Goal: Transaction & Acquisition: Purchase product/service

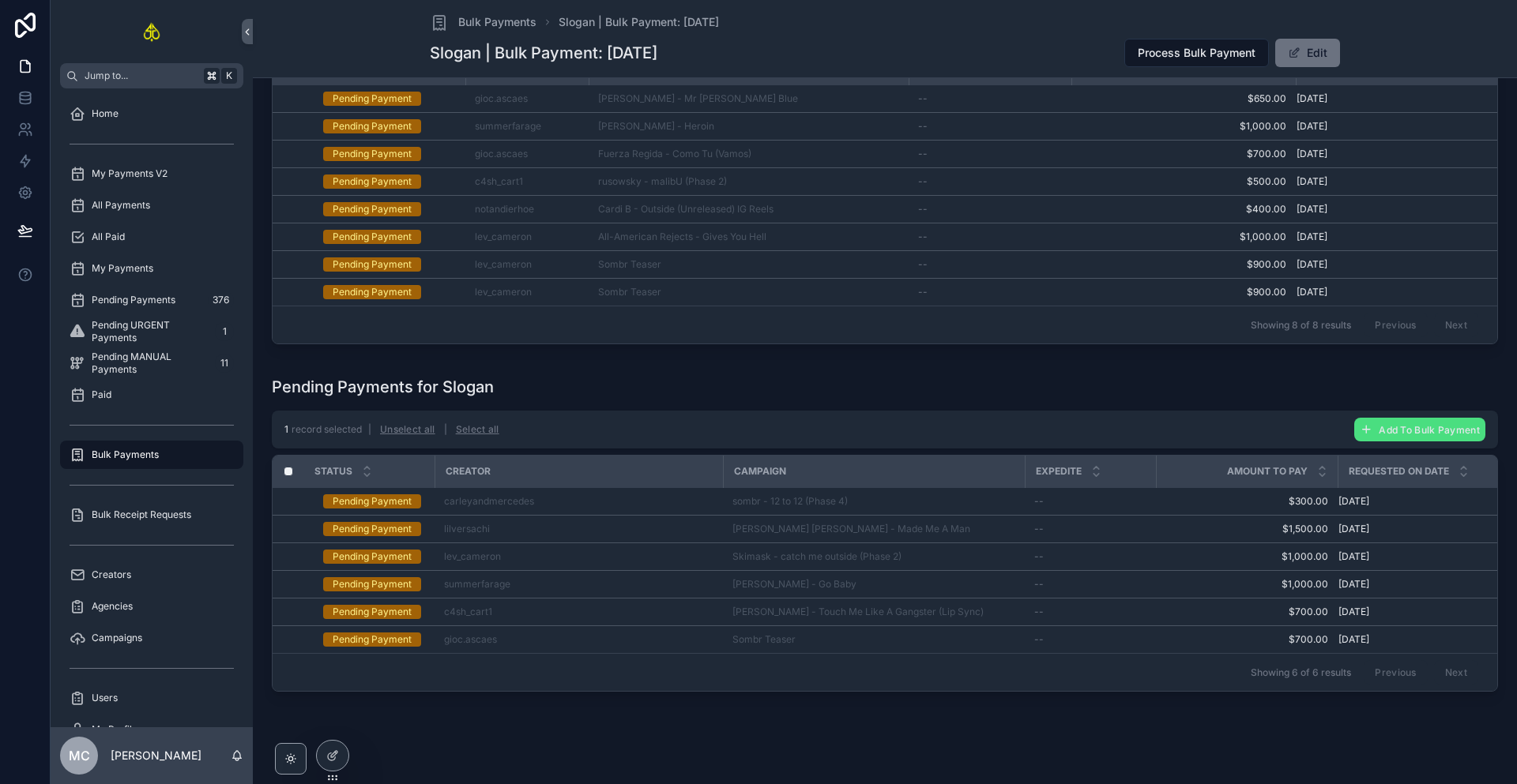
scroll to position [206, 0]
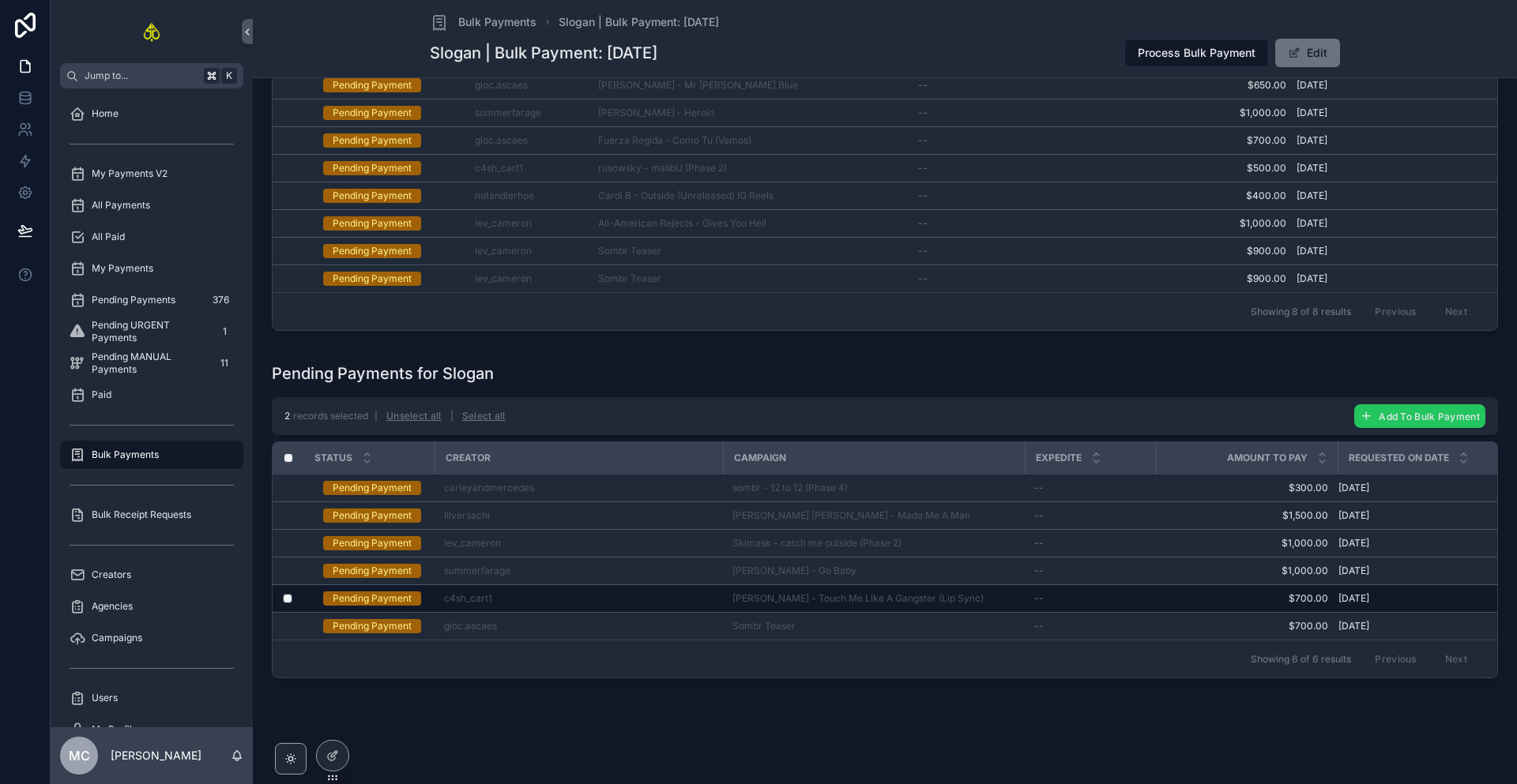
click at [1389, 423] on span "Add To Bulk Payment" at bounding box center [1429, 416] width 101 height 12
click at [1477, 389] on icon "scrollable content" at bounding box center [1476, 394] width 13 height 13
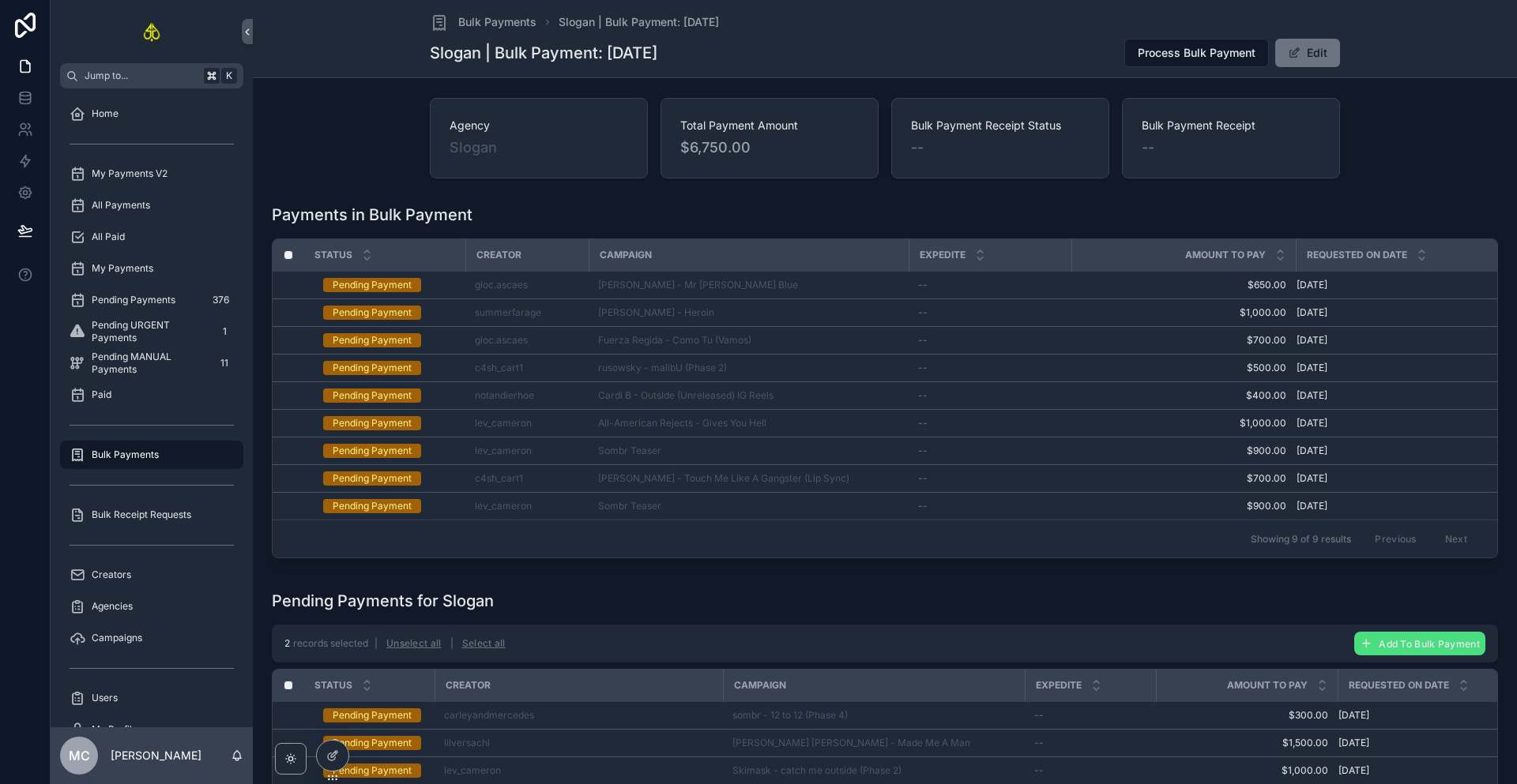
scroll to position [0, 0]
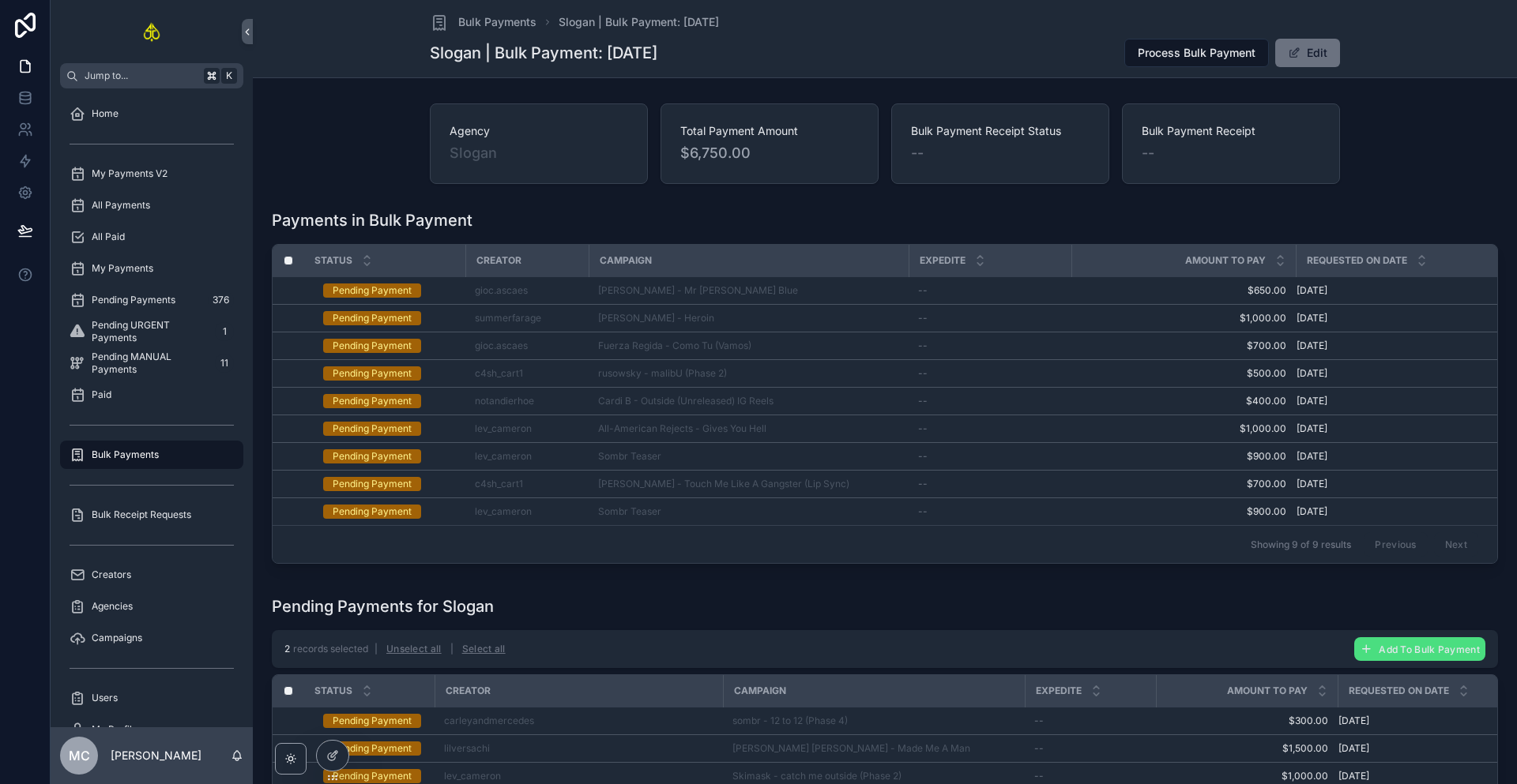
click at [1363, 547] on div "Previous Next" at bounding box center [1420, 544] width 115 height 24
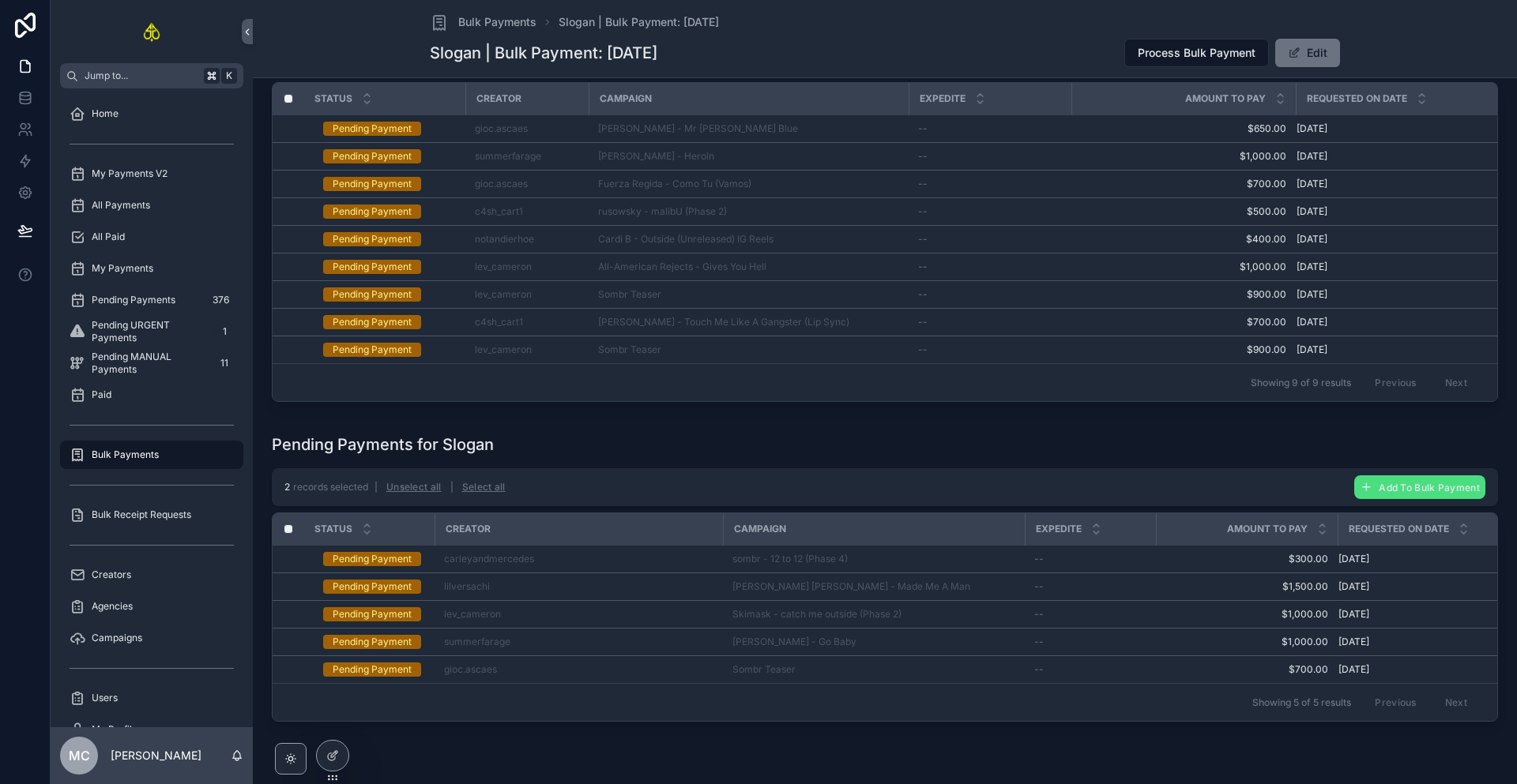
scroll to position [231, 0]
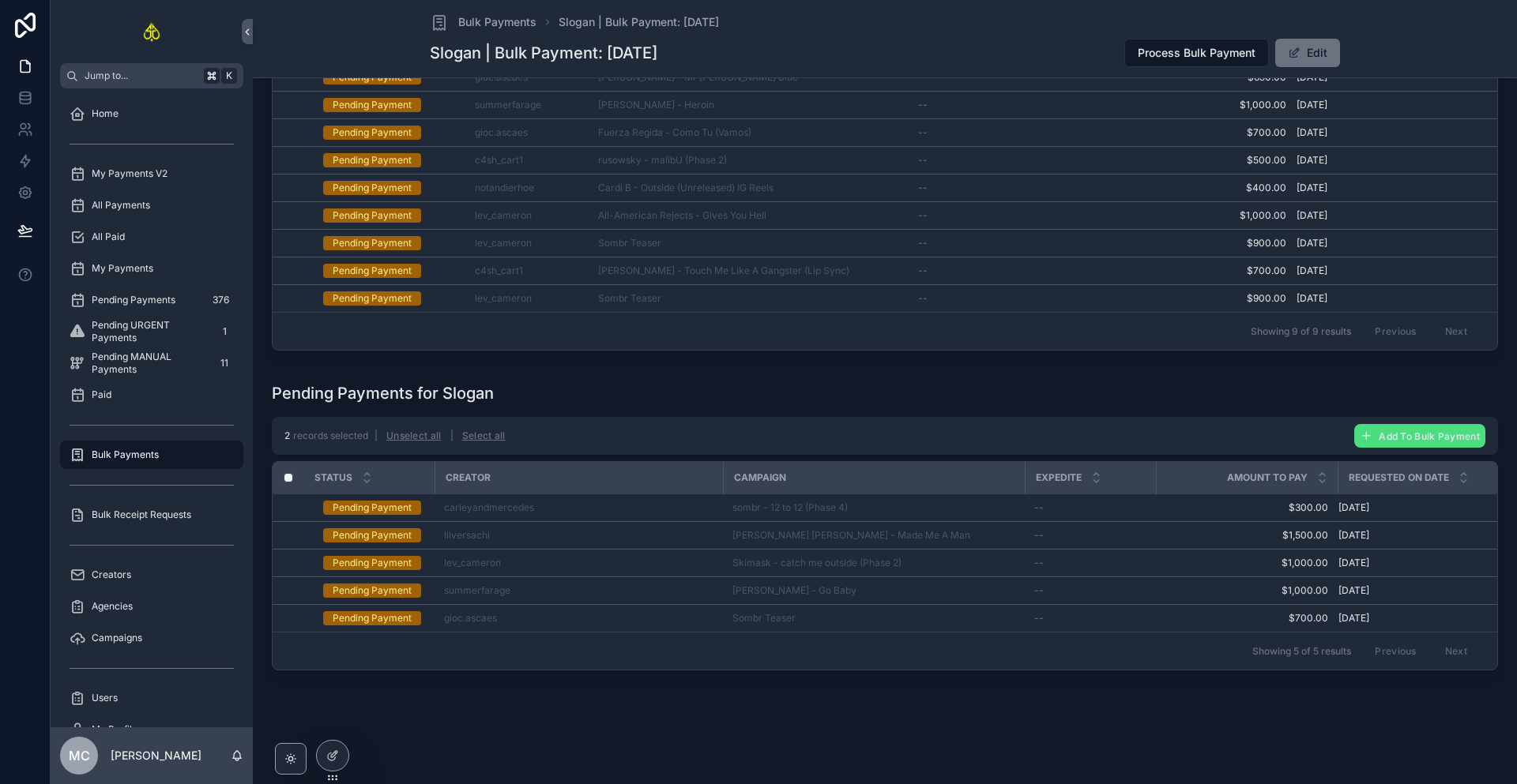
click at [942, 645] on div "Showing 5 of 5 results Previous Next" at bounding box center [885, 651] width 1224 height 38
click at [1442, 646] on div "Previous Next" at bounding box center [1420, 651] width 115 height 24
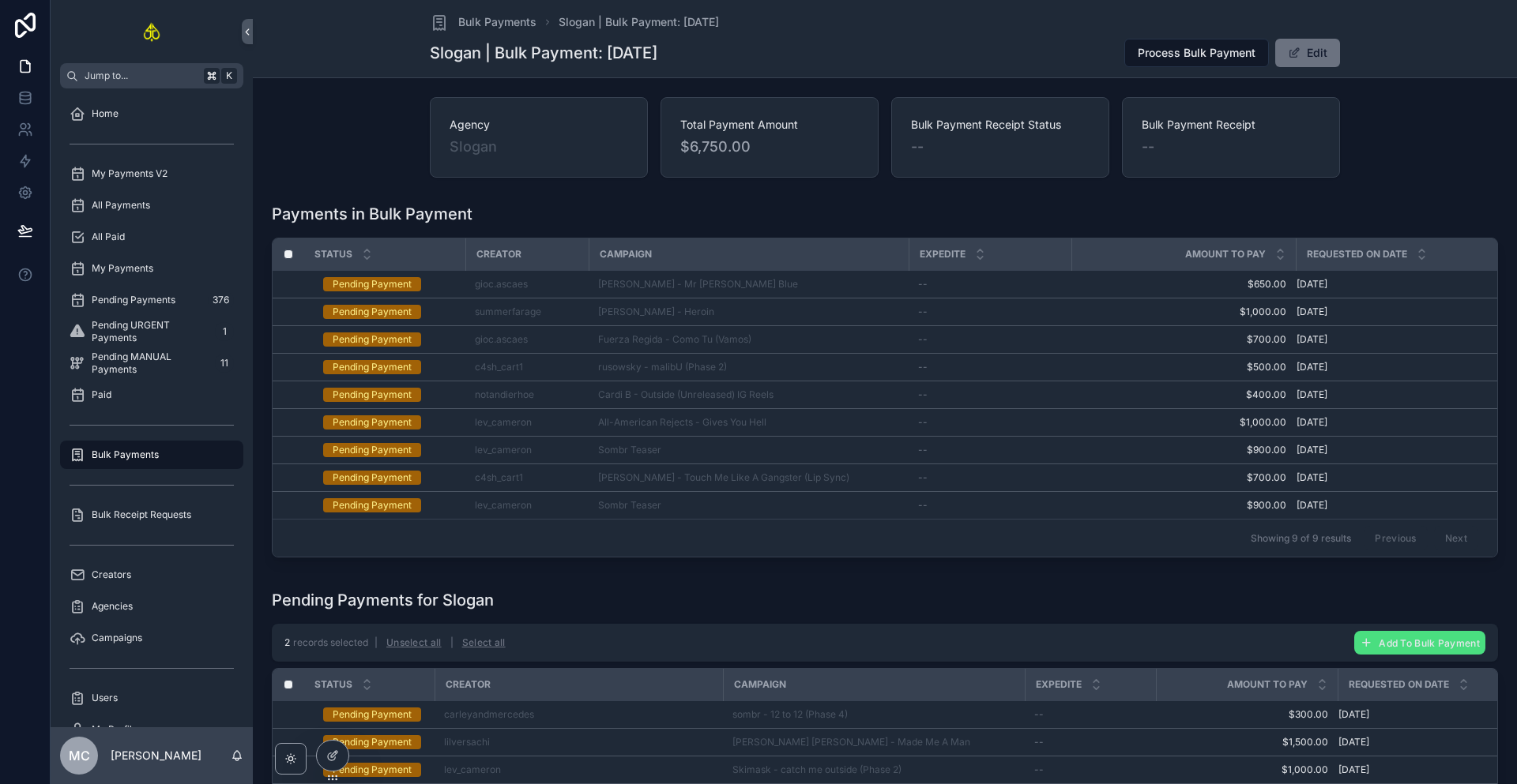
scroll to position [0, 0]
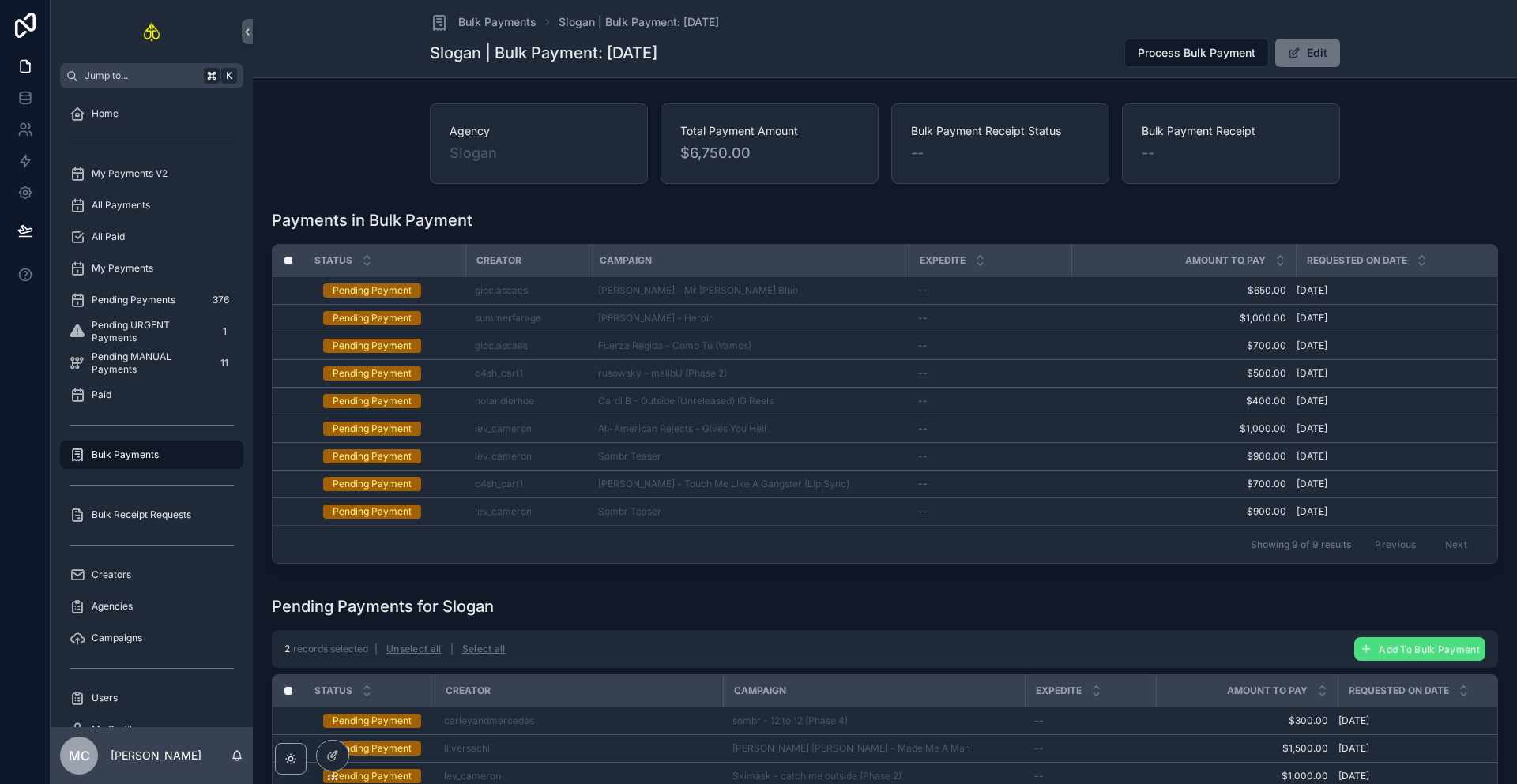
click at [987, 215] on div "Payments in Bulk Payment" at bounding box center [885, 220] width 1226 height 22
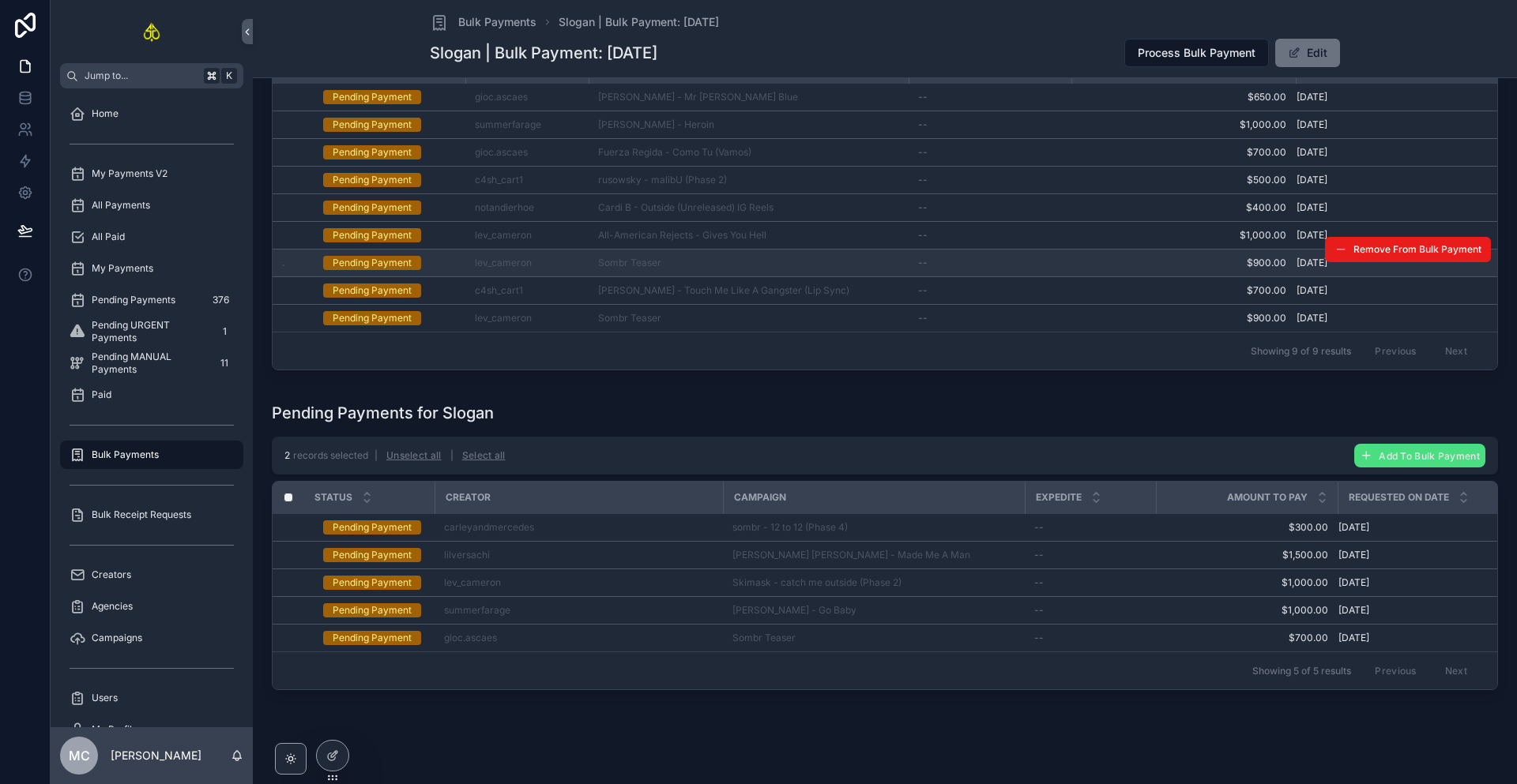
scroll to position [231, 0]
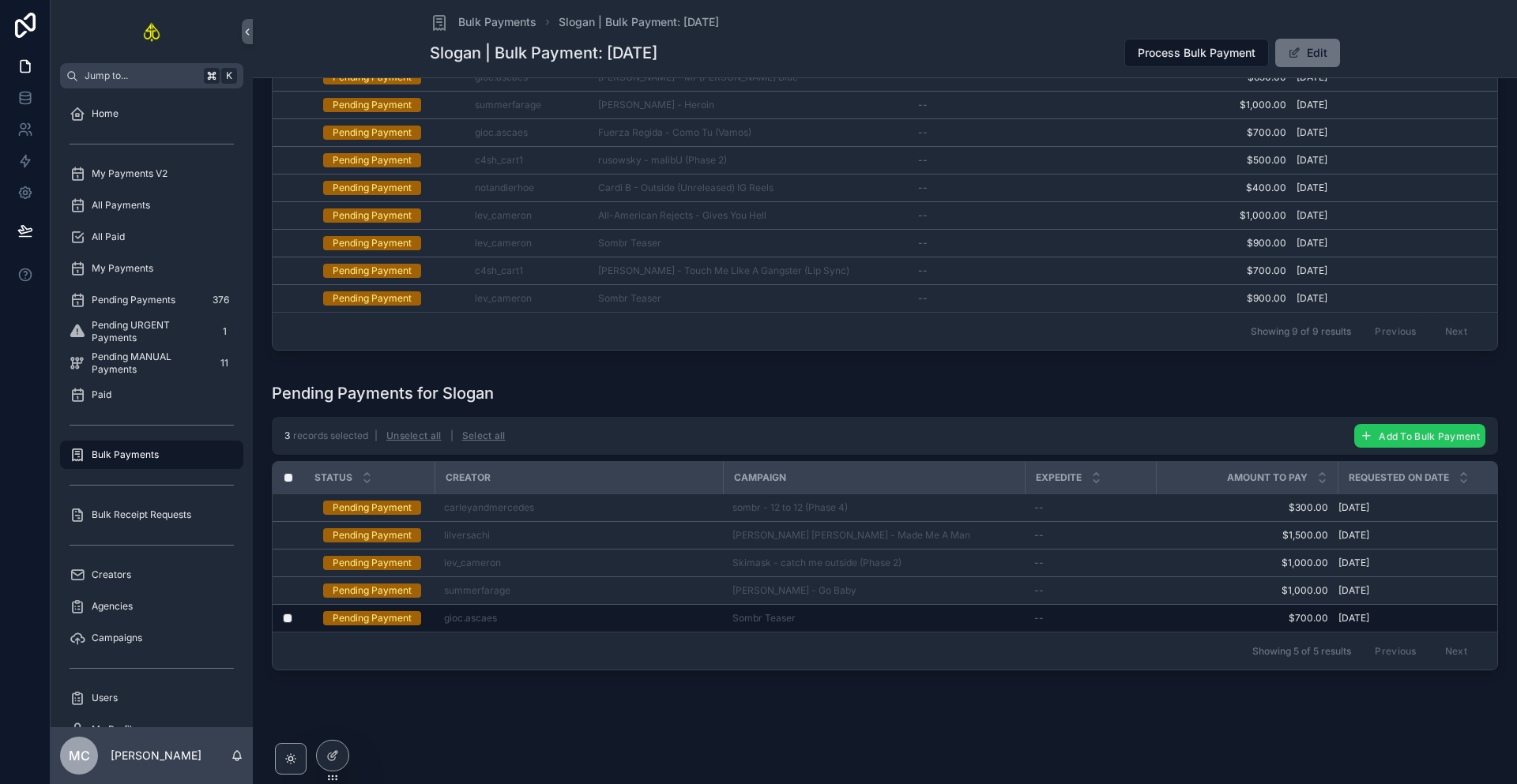
click at [1379, 431] on span "Add To Bulk Payment" at bounding box center [1429, 436] width 101 height 12
click at [1471, 399] on button "scrollable content" at bounding box center [1477, 397] width 19 height 19
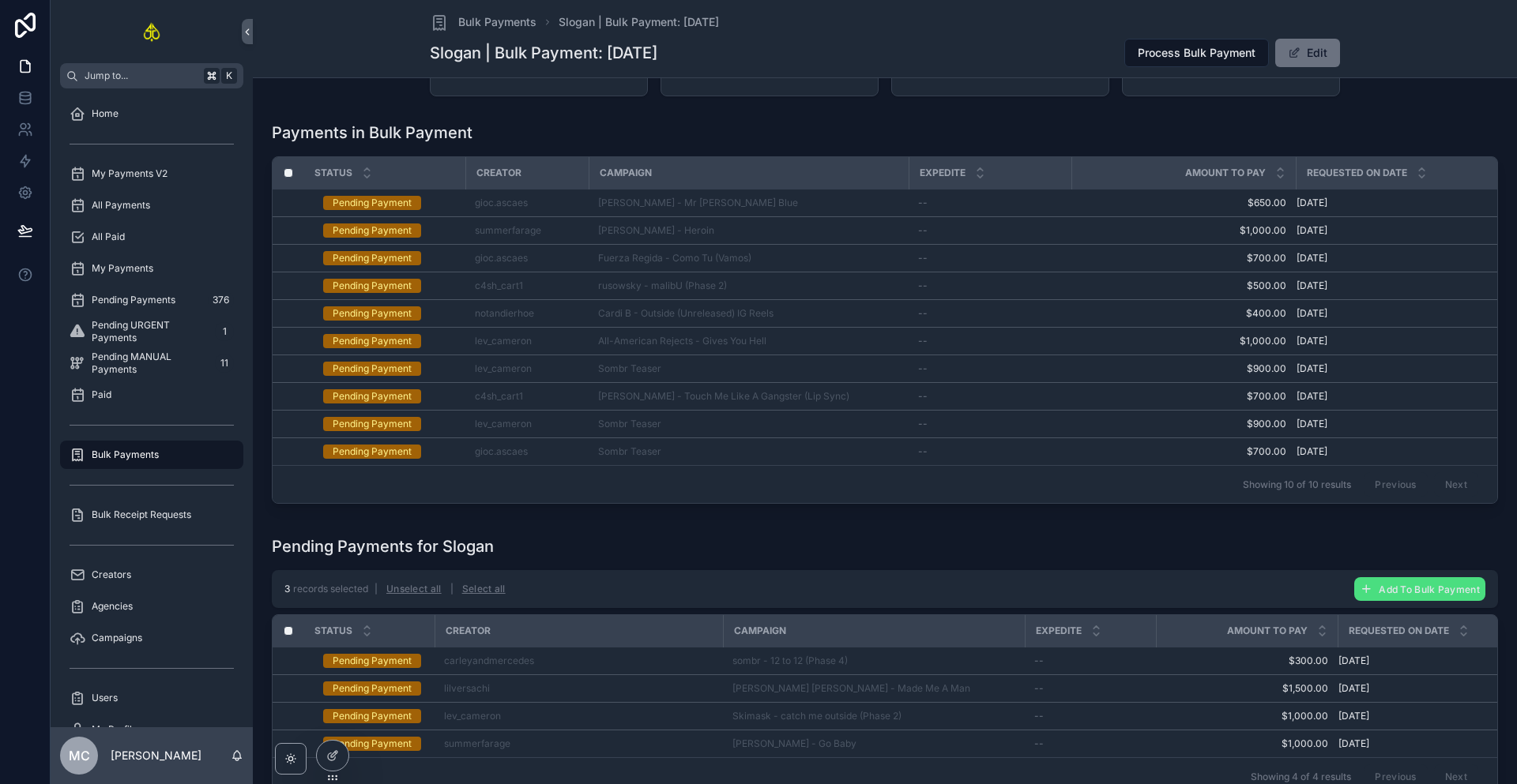
click at [697, 538] on div "Pending Payments for Slogan 3 records selected | Unselect all | Select all Add …" at bounding box center [885, 669] width 1251 height 280
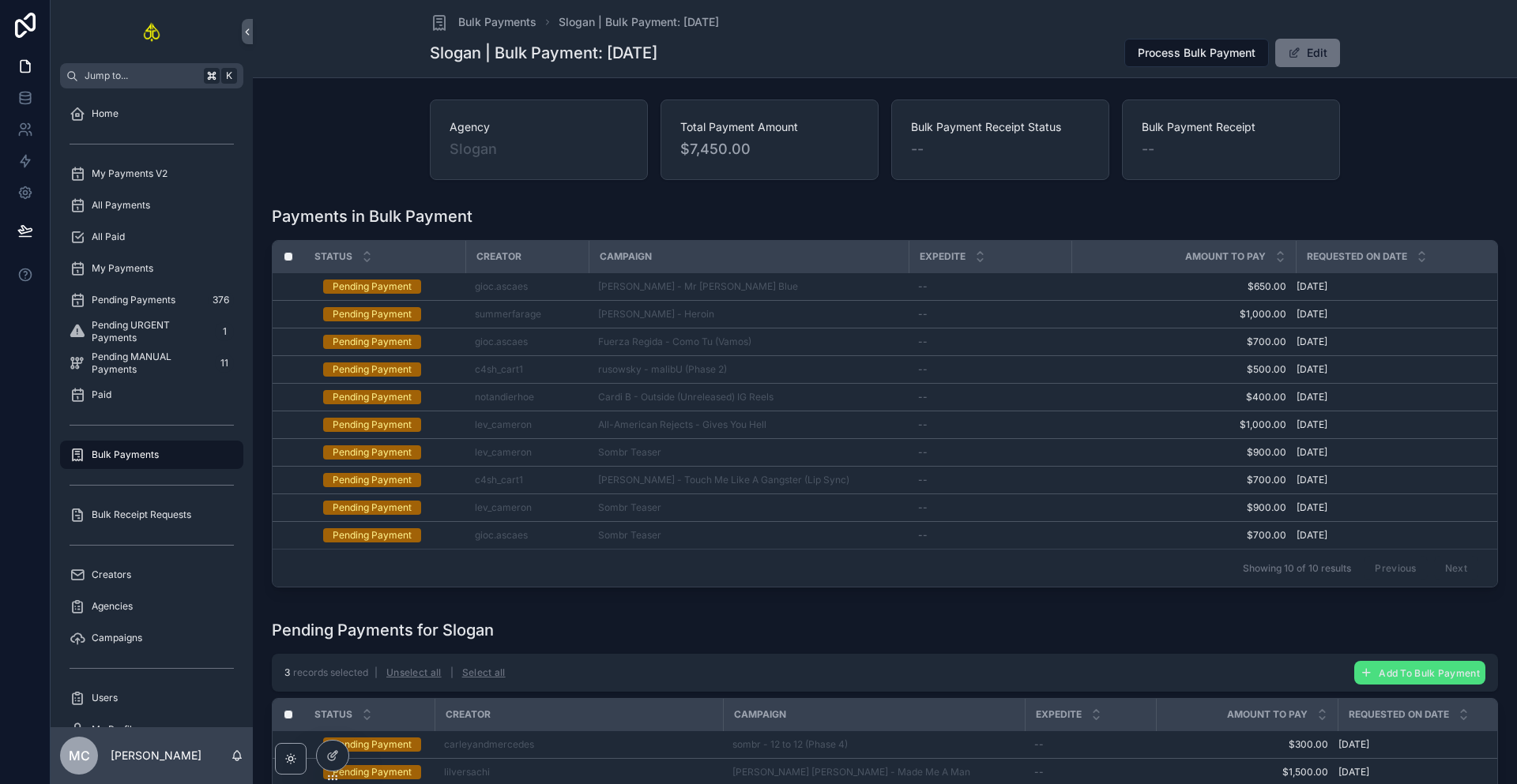
scroll to position [0, 0]
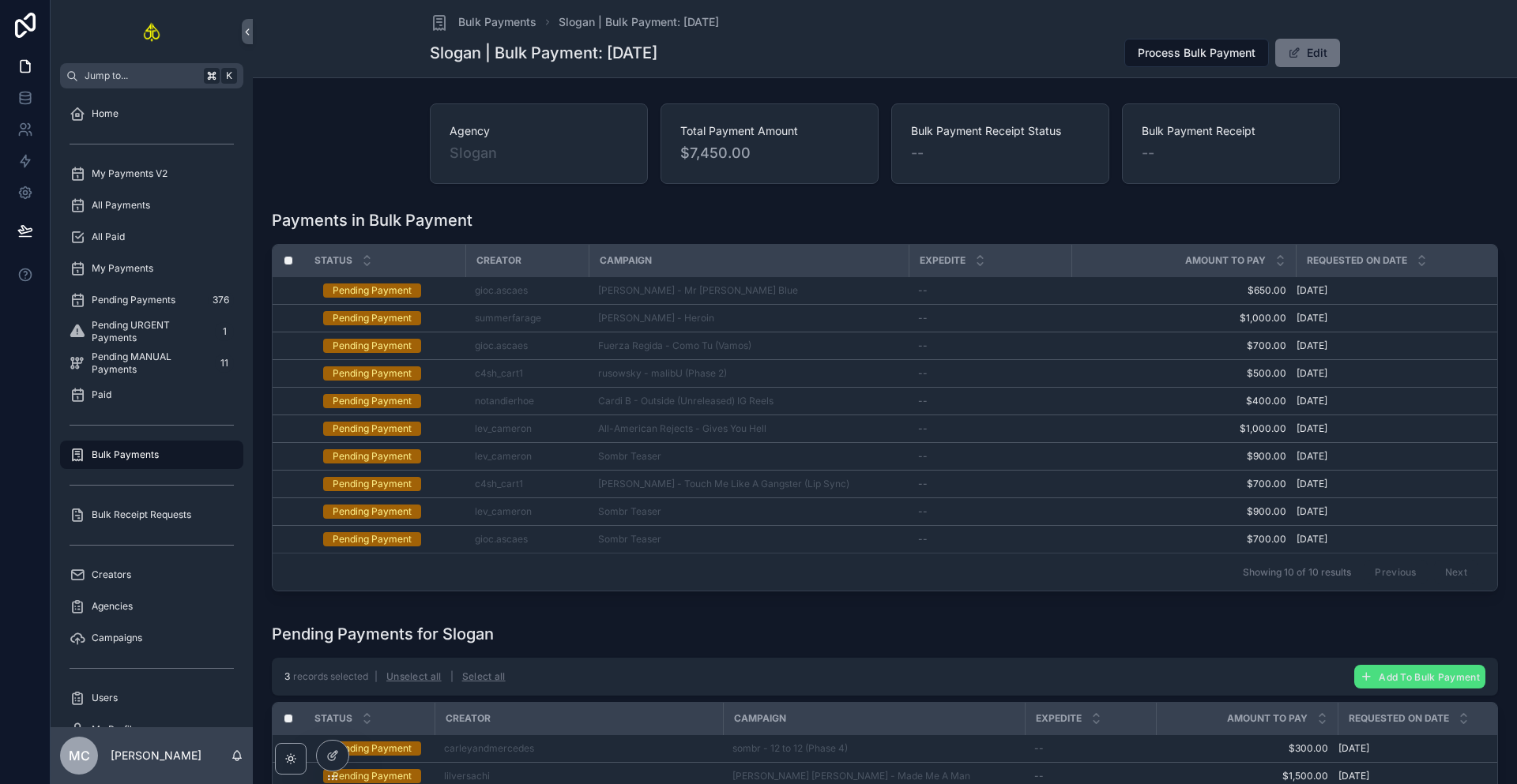
click at [880, 218] on div "Payments in Bulk Payment" at bounding box center [885, 220] width 1226 height 22
drag, startPoint x: 1401, startPoint y: 158, endPoint x: 1202, endPoint y: 89, distance: 210.6
click at [1397, 157] on div "Agency Slogan Total Payment Amount $7,450.00 Bulk Payment Receipt Status -- Bul…" at bounding box center [885, 144] width 1251 height 94
click at [1194, 45] on span "Process Bulk Payment" at bounding box center [1196, 53] width 118 height 15
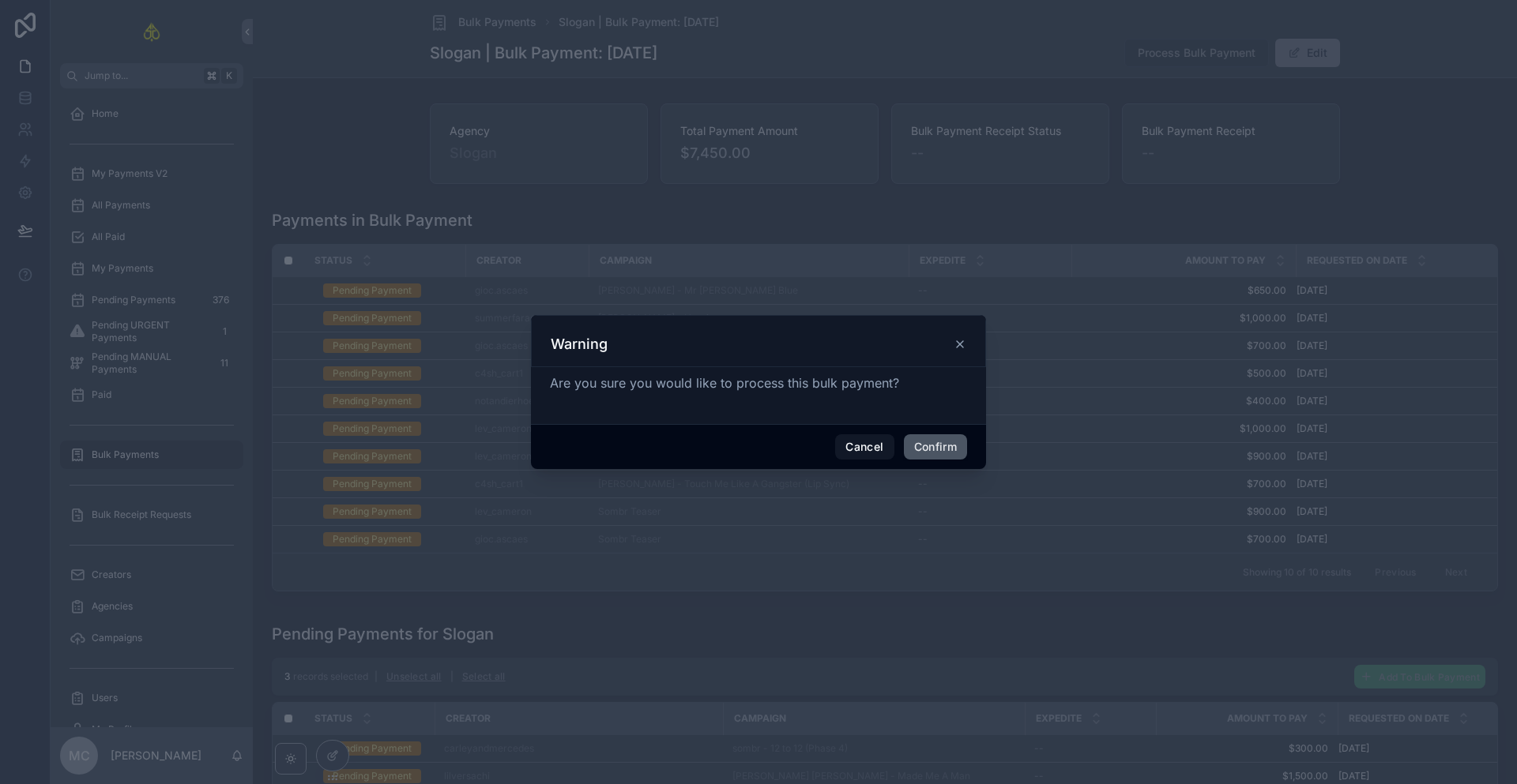
click at [953, 445] on button "Confirm" at bounding box center [935, 447] width 63 height 25
